Goal: Task Accomplishment & Management: Complete application form

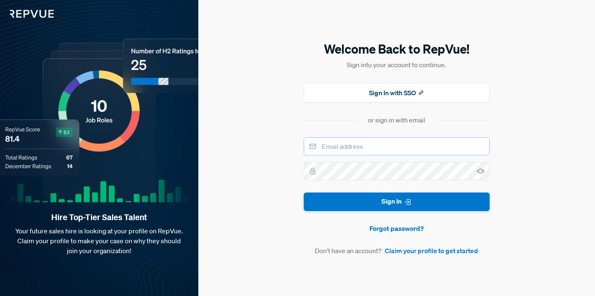
click at [375, 142] on input "email" at bounding box center [397, 147] width 186 height 18
type input "[EMAIL_ADDRESS][DOMAIN_NAME]"
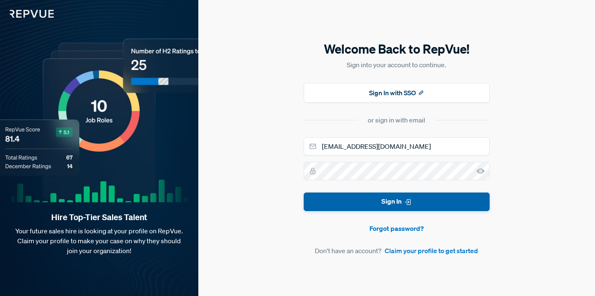
click at [434, 198] on button "Sign In" at bounding box center [397, 202] width 186 height 19
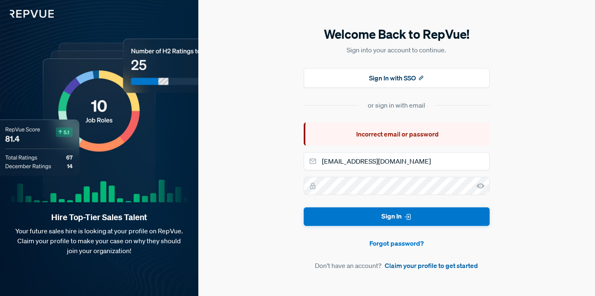
click at [434, 269] on link "Claim your profile to get started" at bounding box center [430, 266] width 93 height 10
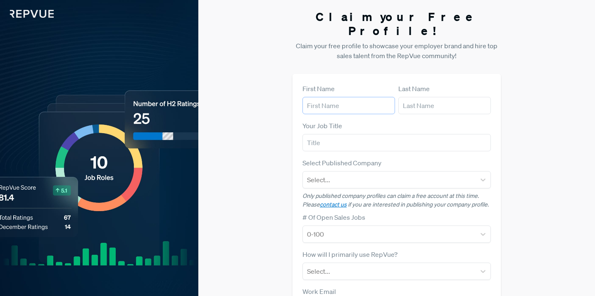
click at [380, 100] on input "text" at bounding box center [348, 105] width 92 height 17
drag, startPoint x: 345, startPoint y: 101, endPoint x: 314, endPoint y: 93, distance: 32.1
click at [314, 93] on form "First Name Karter Last Name Your Job Title Select Published Company Select... O…" at bounding box center [396, 240] width 188 height 312
drag, startPoint x: 332, startPoint y: 93, endPoint x: 286, endPoint y: 91, distance: 46.7
click at [287, 91] on div "Claim your Free Profile! Claim your free profile to showcase your employer bran…" at bounding box center [396, 207] width 396 height 415
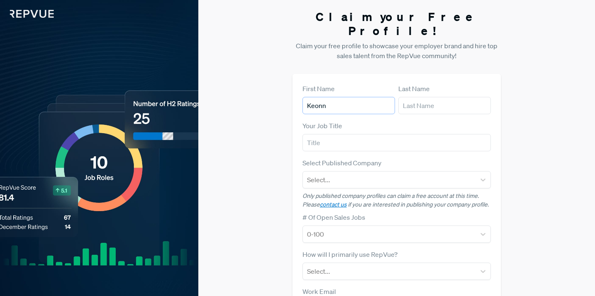
type input "Keonn"
type input "[PERSON_NAME]"
click at [314, 121] on div "Your Job Title" at bounding box center [396, 136] width 188 height 31
click at [320, 134] on input "text" at bounding box center [396, 142] width 188 height 17
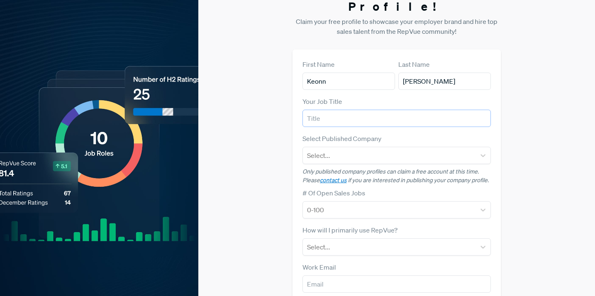
scroll to position [24, 0]
click at [365, 150] on div at bounding box center [389, 156] width 164 height 12
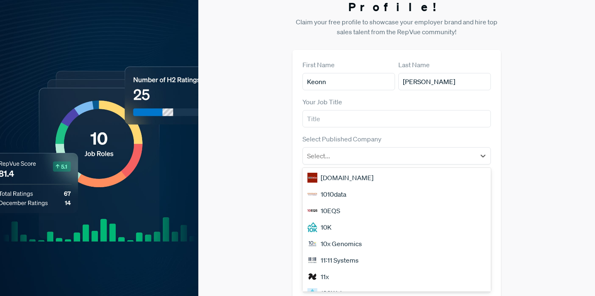
click at [285, 173] on div "Claim your Free Profile! Claim your free profile to showcase your employer bran…" at bounding box center [396, 183] width 396 height 415
